Goal: Task Accomplishment & Management: Manage account settings

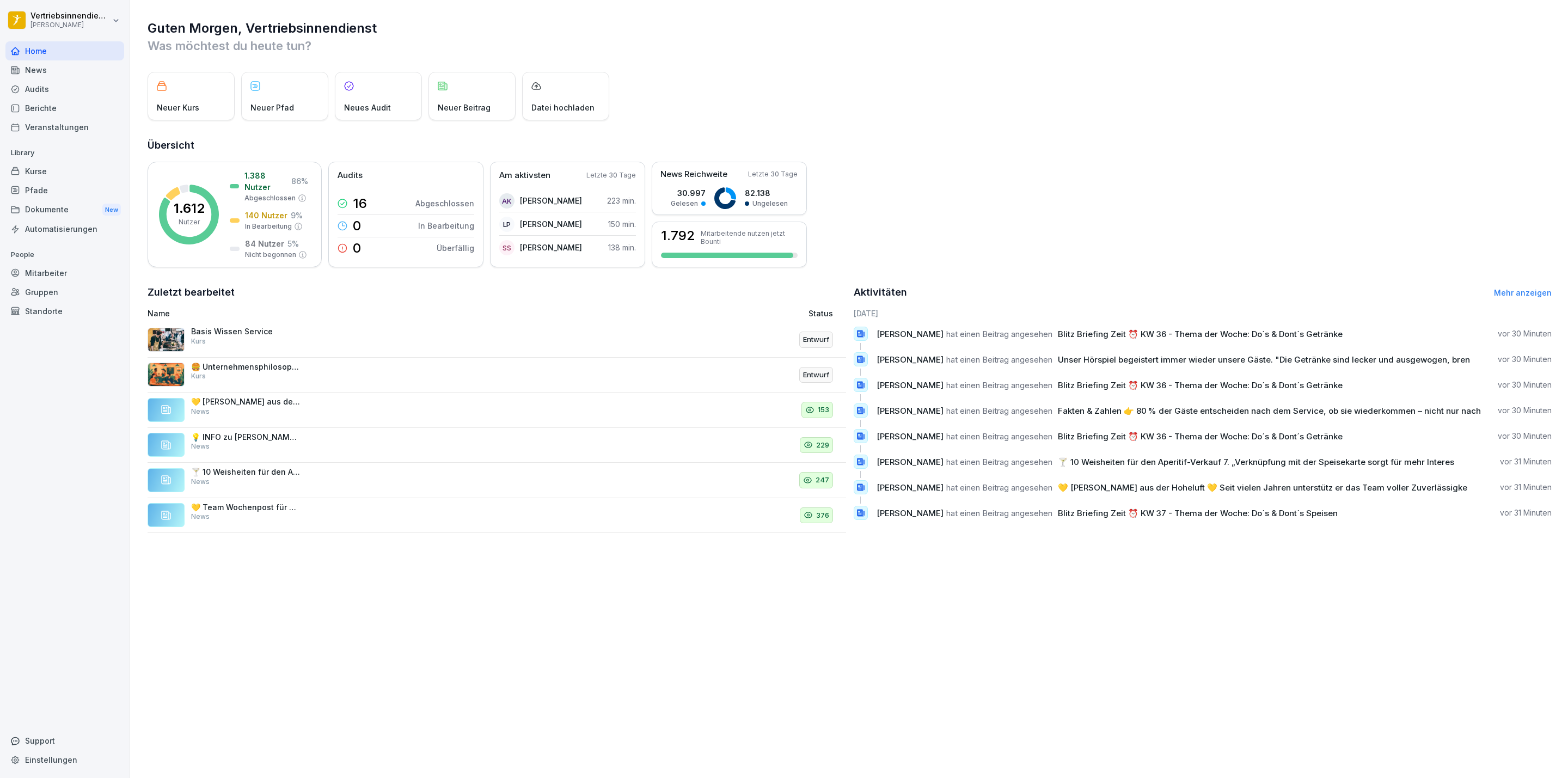
click at [23, 69] on div "News" at bounding box center [64, 69] width 119 height 19
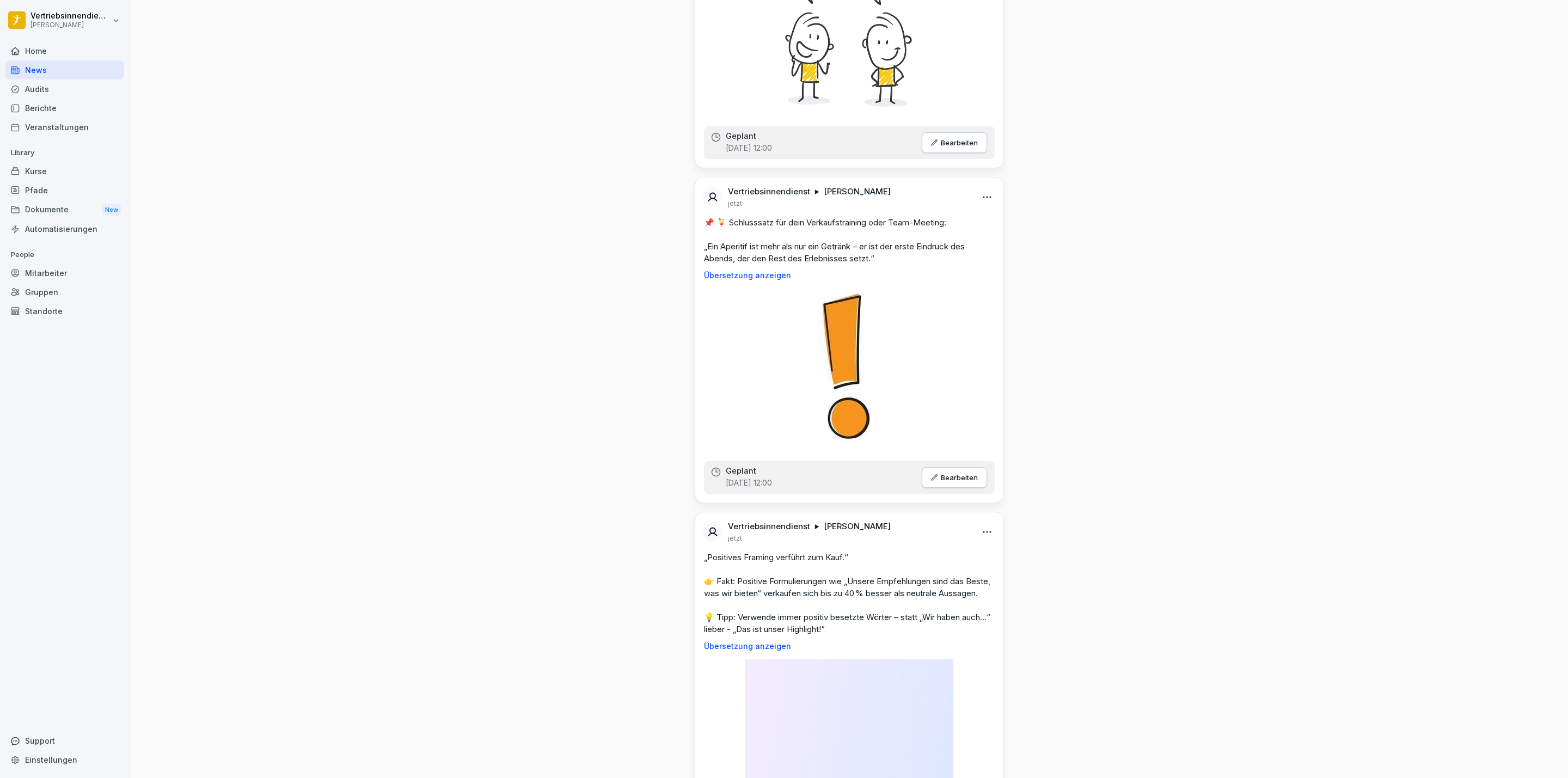
scroll to position [82, 0]
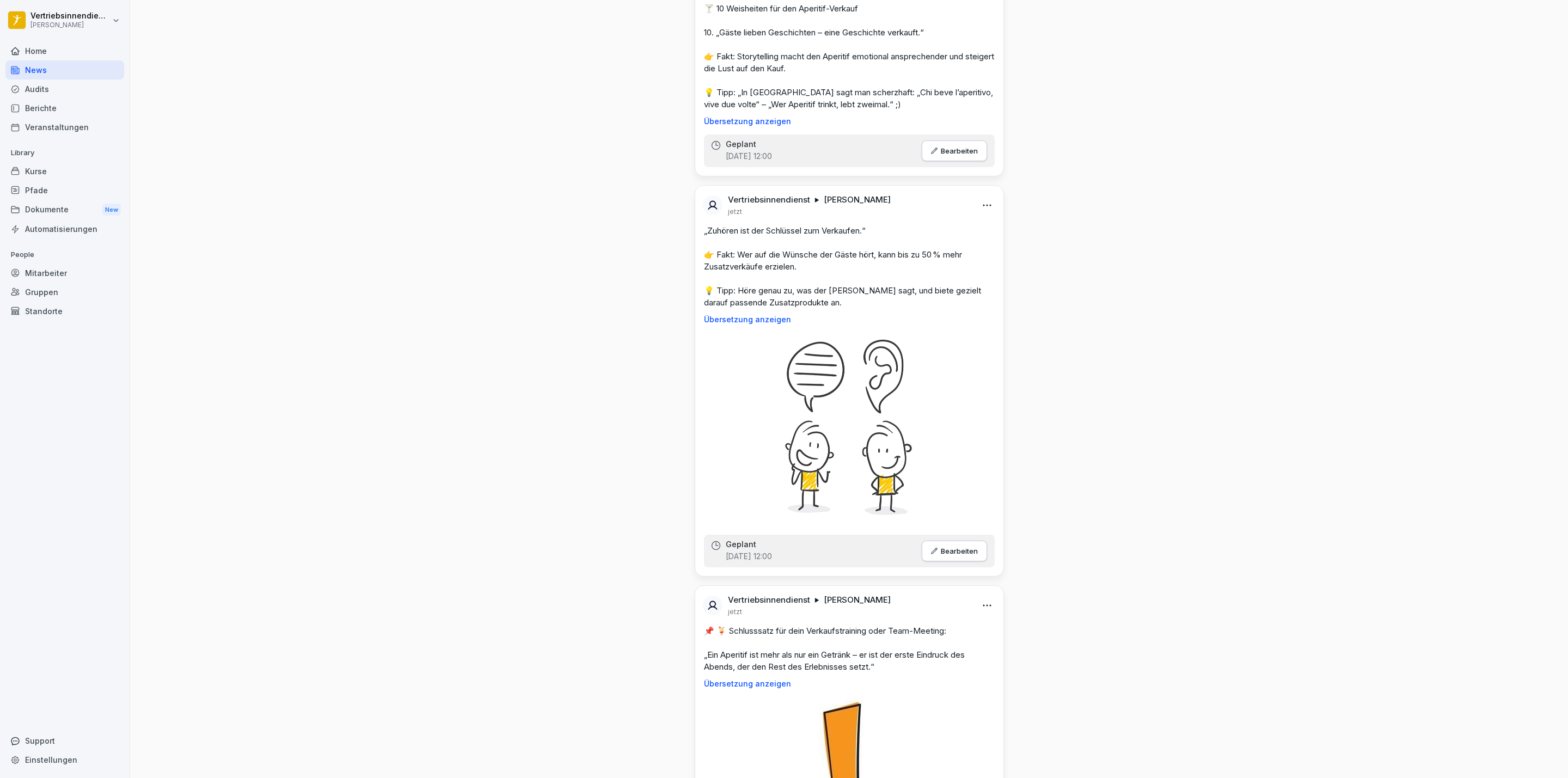
click at [61, 214] on div "Dokumente New" at bounding box center [64, 209] width 119 height 20
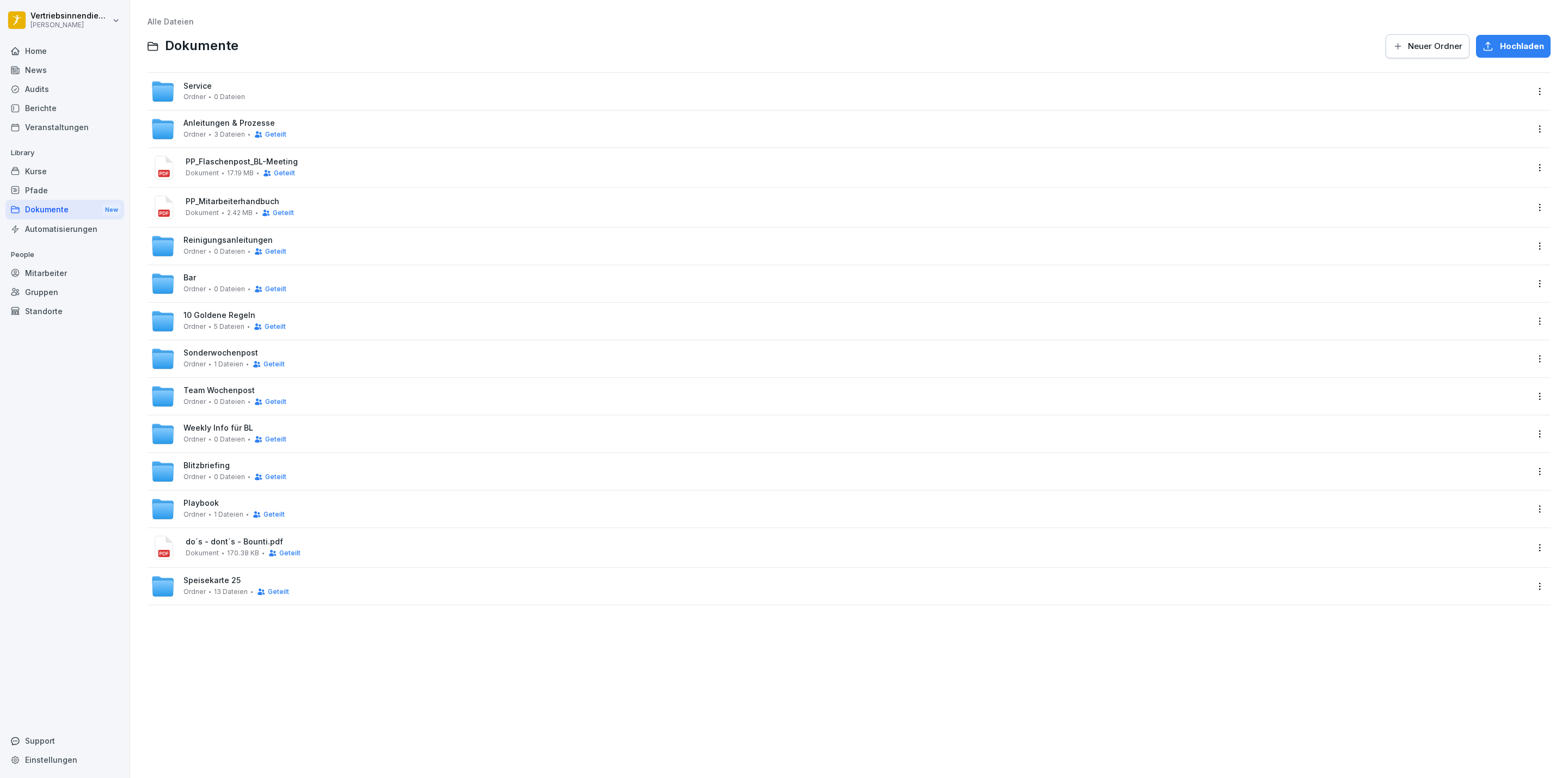
click at [1500, 46] on span "Hochladen" at bounding box center [1522, 46] width 44 height 12
click at [1428, 43] on span "Neuer Ordner" at bounding box center [1436, 46] width 54 height 12
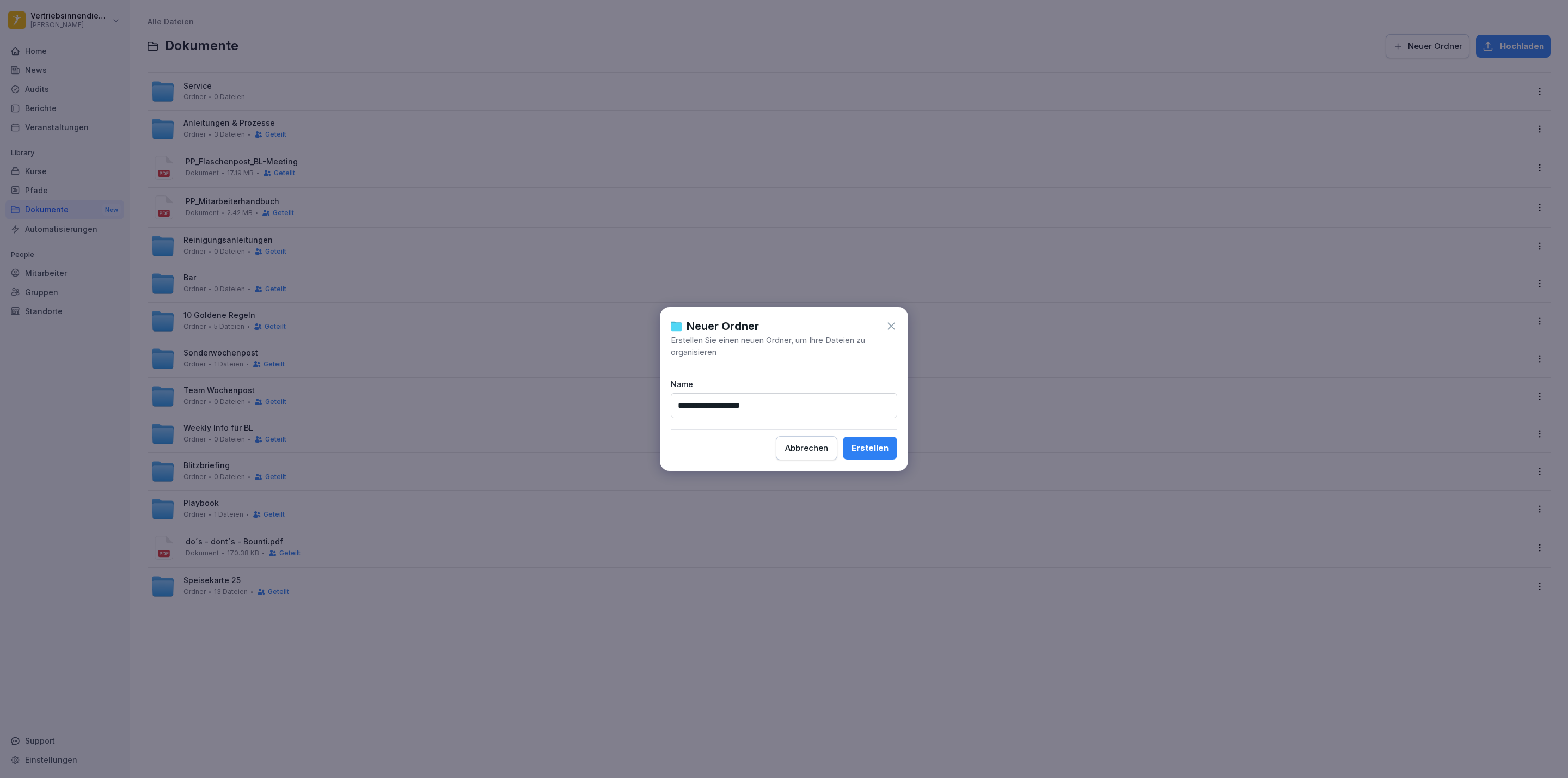
type input "**********"
